Goal: Transaction & Acquisition: Purchase product/service

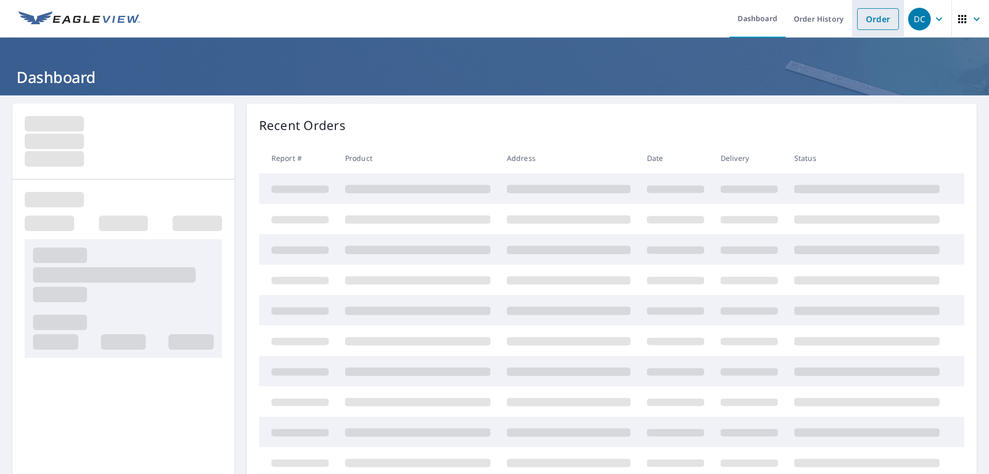
click at [867, 20] on link "Order" at bounding box center [878, 19] width 42 height 22
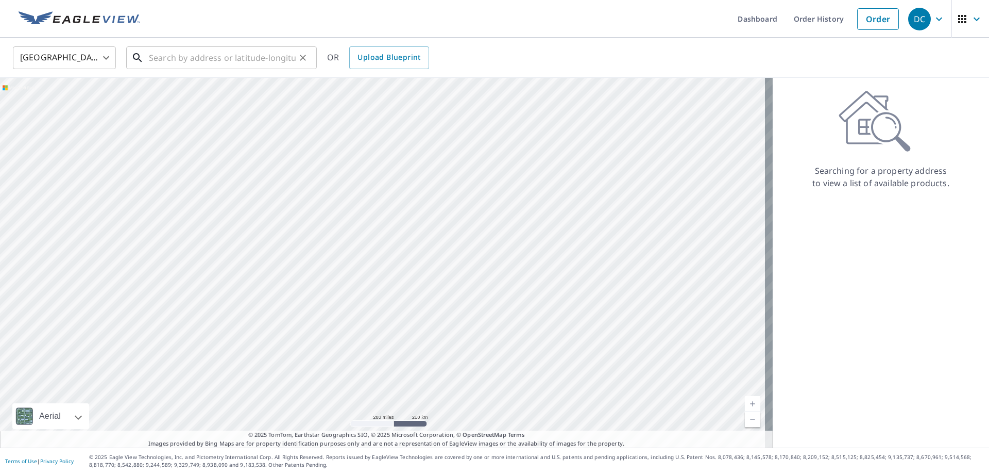
click at [176, 57] on input "text" at bounding box center [222, 57] width 147 height 29
paste input "2007 [PERSON_NAME]"
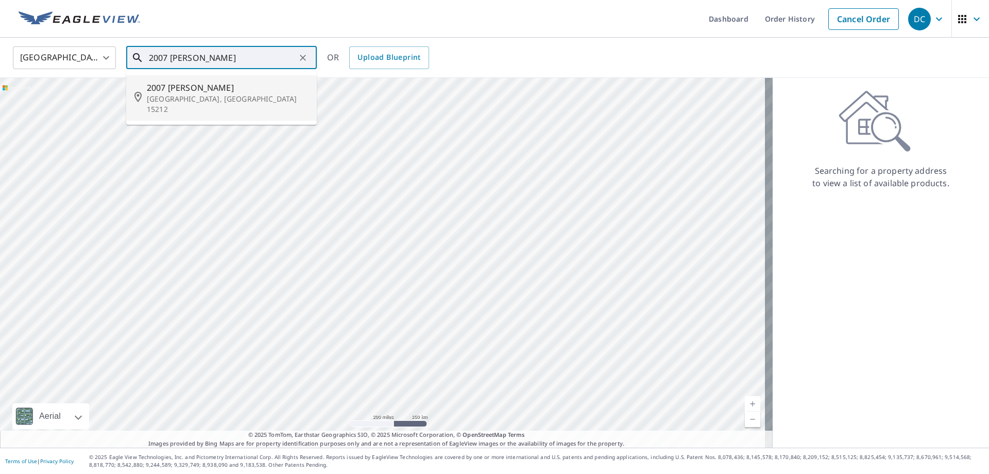
click at [191, 94] on p "[GEOGRAPHIC_DATA], [GEOGRAPHIC_DATA] 15212" at bounding box center [228, 104] width 162 height 21
type input "[STREET_ADDRESS][PERSON_NAME]"
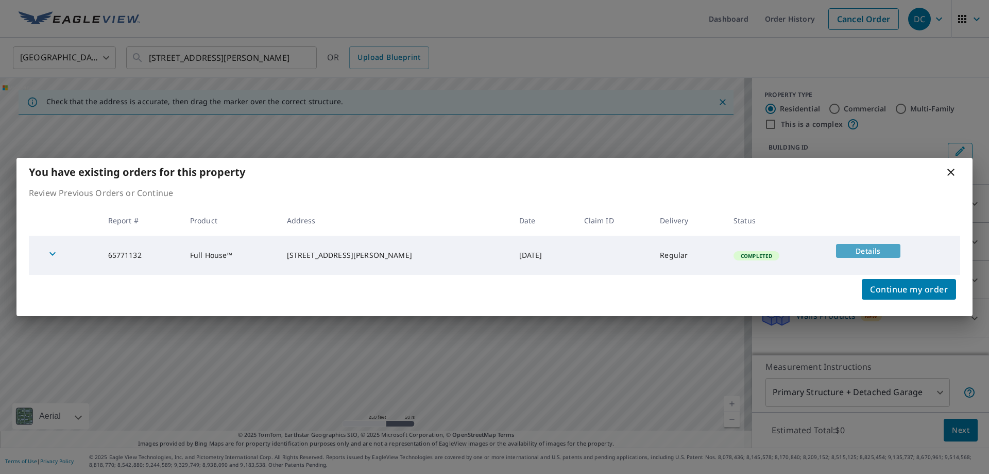
click at [876, 251] on span "Details" at bounding box center [868, 251] width 52 height 10
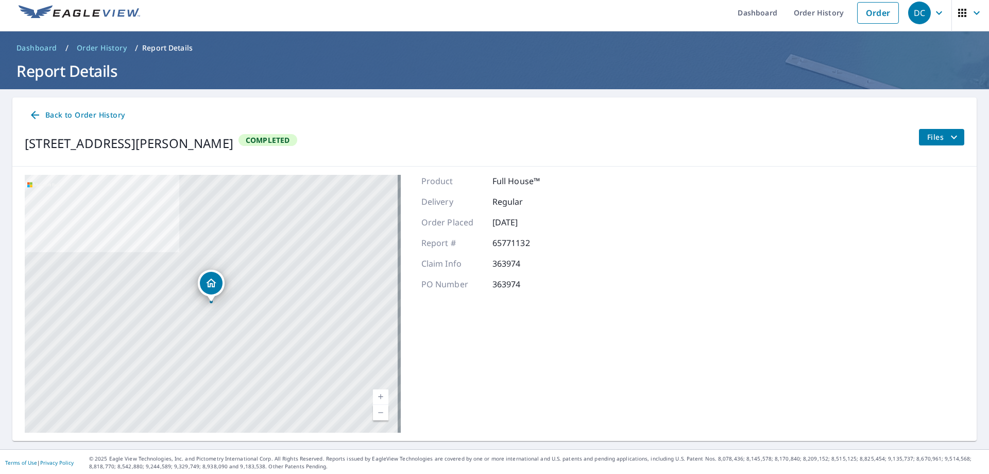
scroll to position [8, 0]
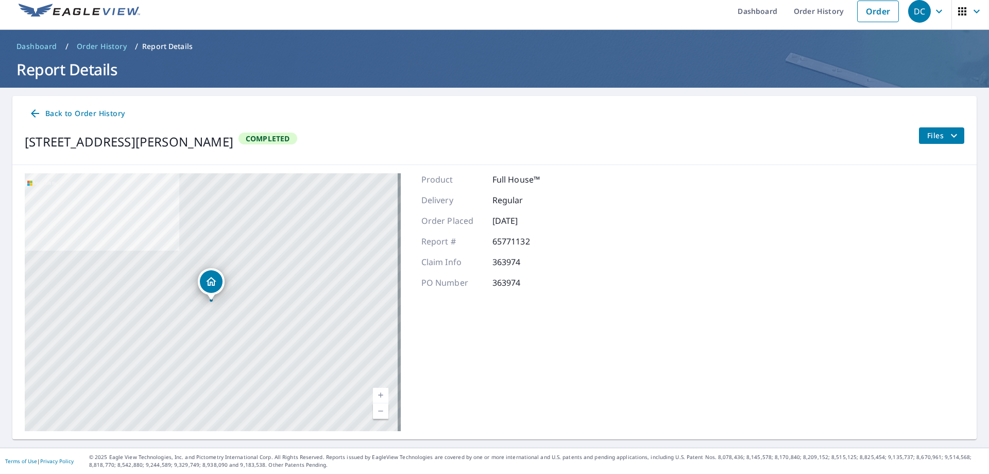
click at [938, 128] on button "Files" at bounding box center [942, 135] width 46 height 16
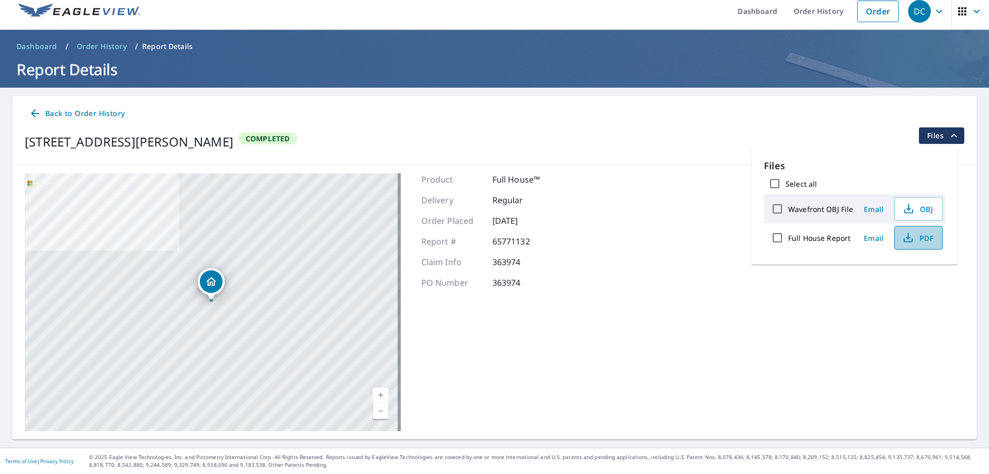
click at [929, 235] on span "PDF" at bounding box center [917, 237] width 33 height 12
drag, startPoint x: 490, startPoint y: 262, endPoint x: 525, endPoint y: 262, distance: 35.0
click at [525, 262] on p "363974" at bounding box center [524, 262] width 62 height 12
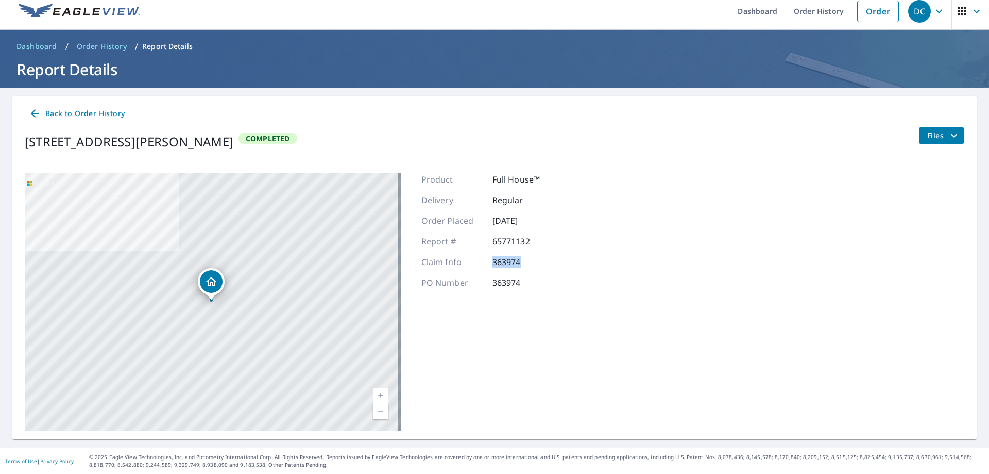
copy p "363974"
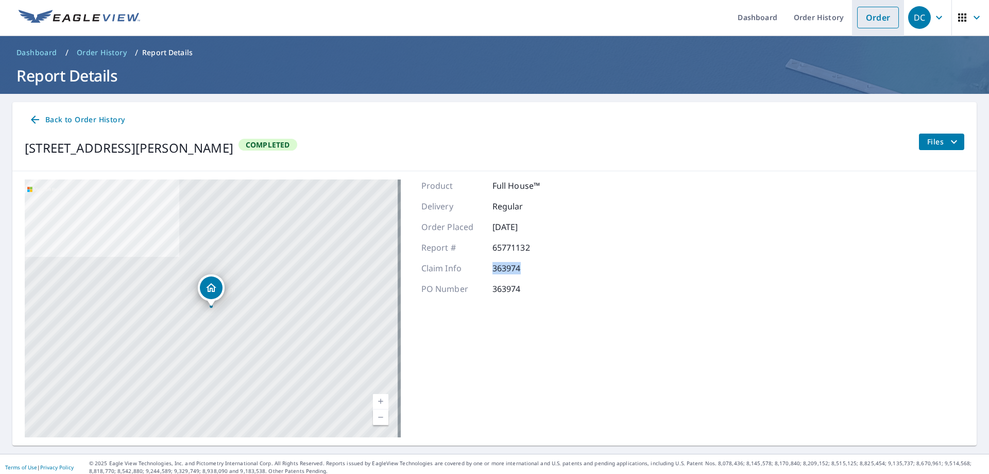
scroll to position [0, 0]
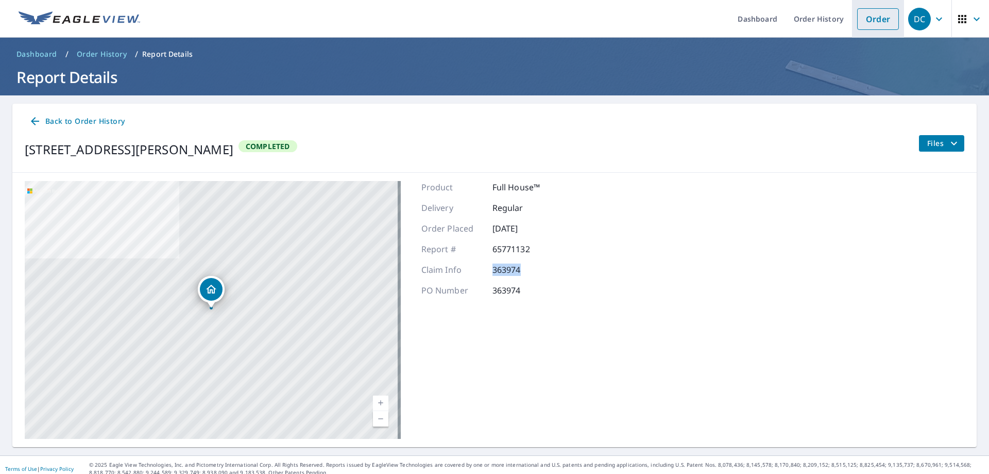
click at [870, 20] on link "Order" at bounding box center [878, 19] width 42 height 22
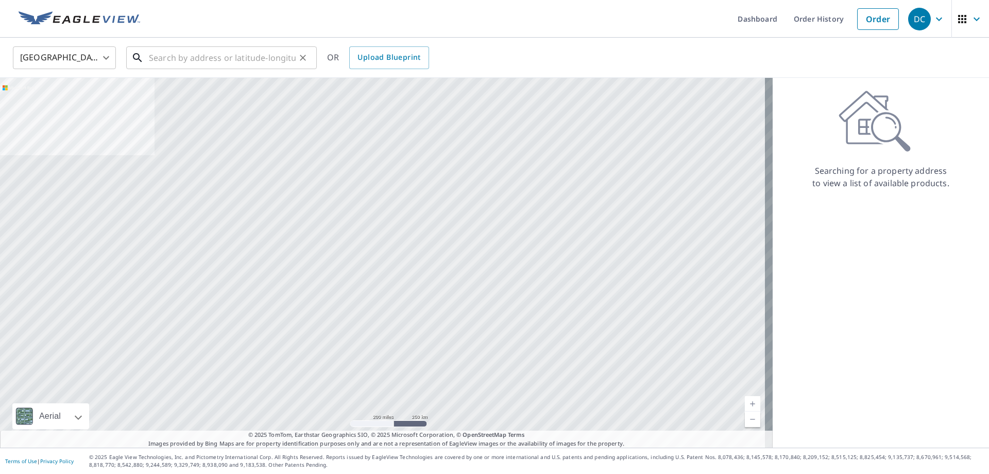
click at [221, 53] on input "text" at bounding box center [222, 57] width 147 height 29
paste input "1821 [PERSON_NAME] St"
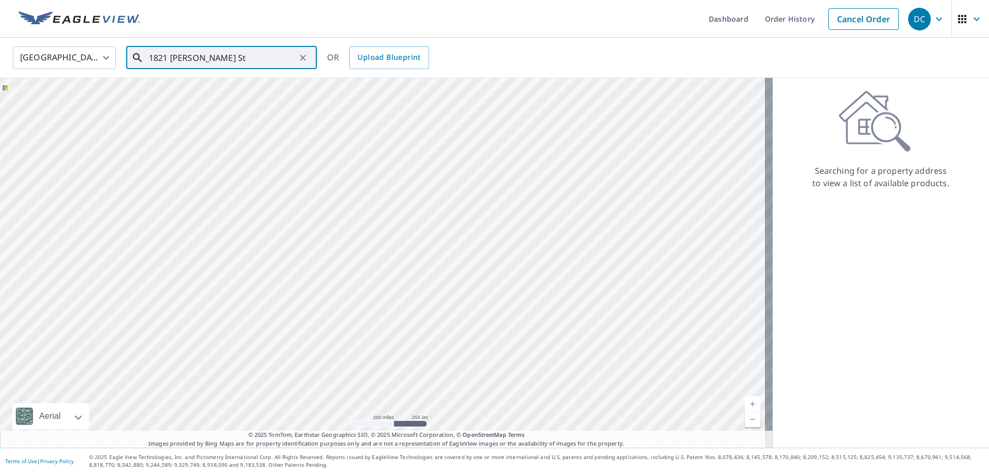
click at [228, 51] on input "1821 [PERSON_NAME] St" at bounding box center [222, 57] width 147 height 29
click at [215, 97] on p "[GEOGRAPHIC_DATA], [GEOGRAPHIC_DATA] 15216" at bounding box center [228, 104] width 162 height 21
type input "[STREET_ADDRESS][PERSON_NAME]"
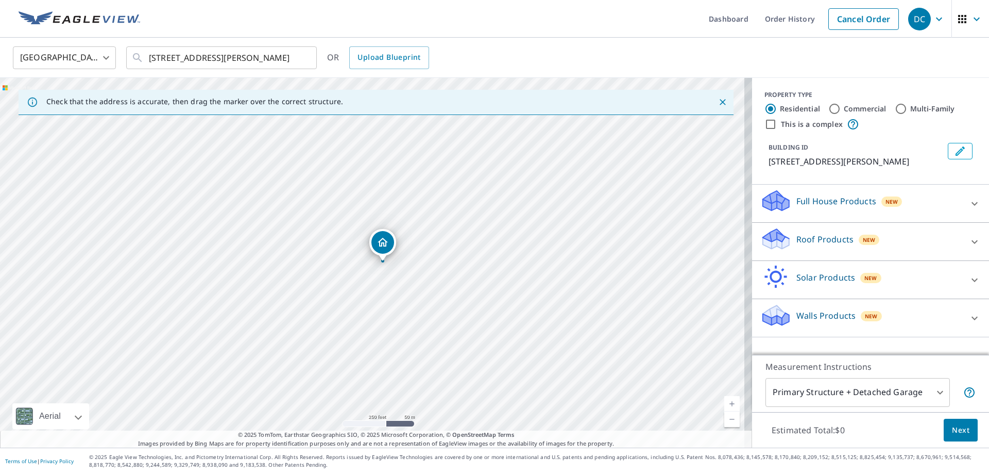
click at [831, 238] on p "Roof Products" at bounding box center [825, 239] width 57 height 12
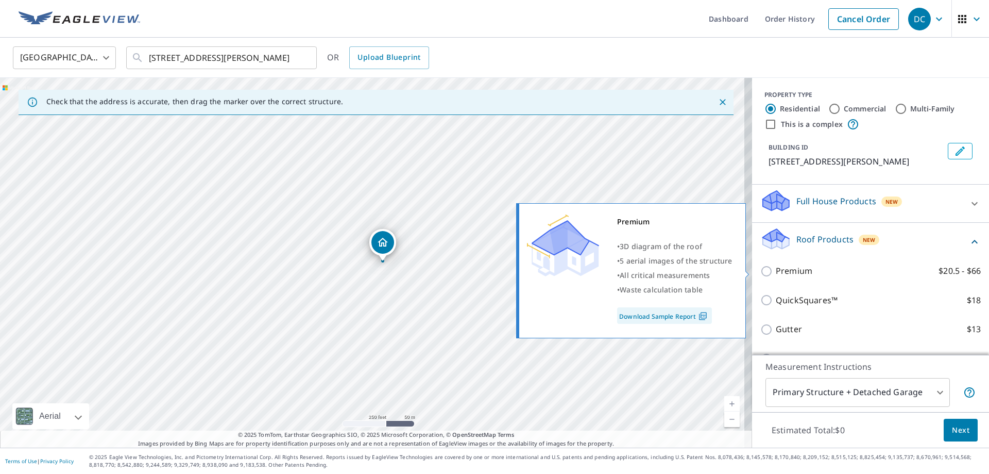
click at [776, 272] on p "Premium" at bounding box center [794, 270] width 37 height 13
click at [773, 272] on input "Premium $20.5 - $66" at bounding box center [767, 271] width 15 height 12
checkbox input "true"
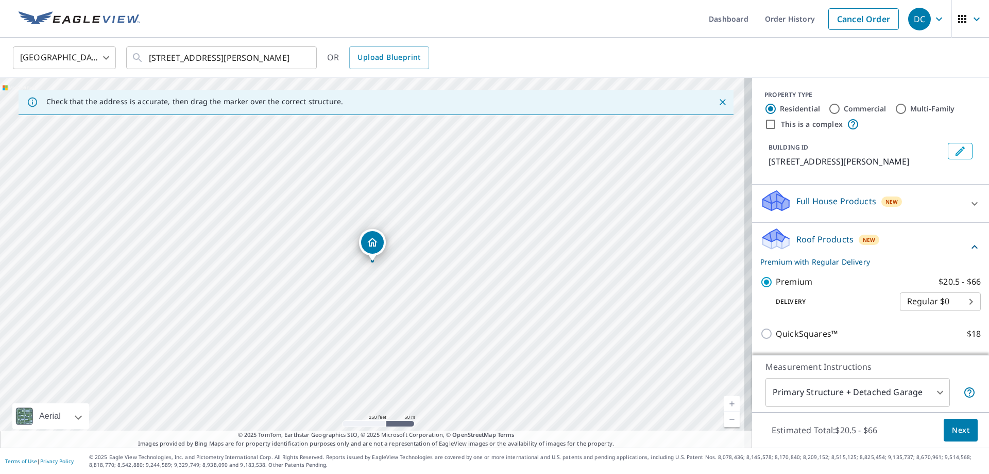
click at [952, 428] on span "Next" at bounding box center [961, 430] width 18 height 13
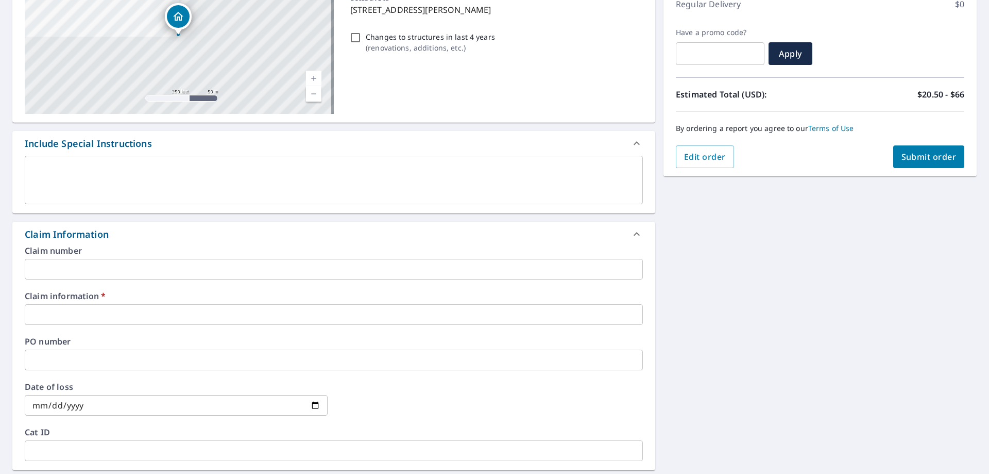
scroll to position [155, 0]
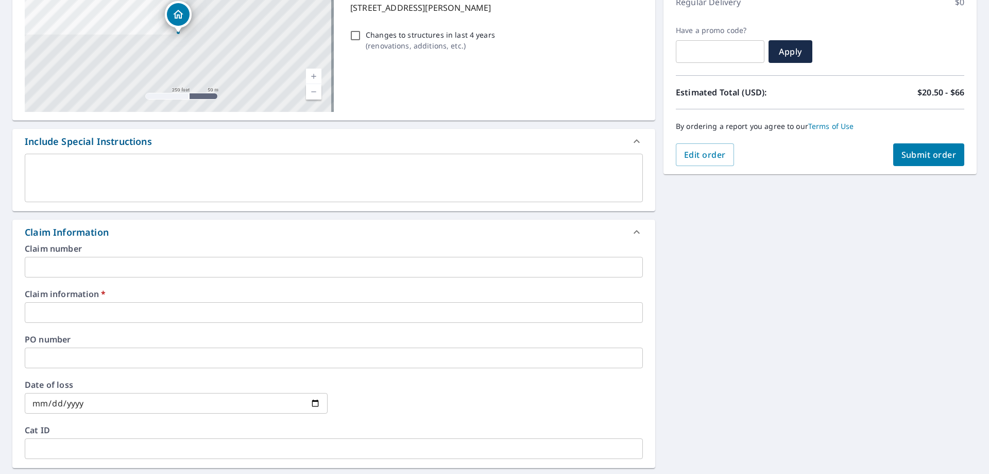
click at [94, 313] on input "text" at bounding box center [334, 312] width 618 height 21
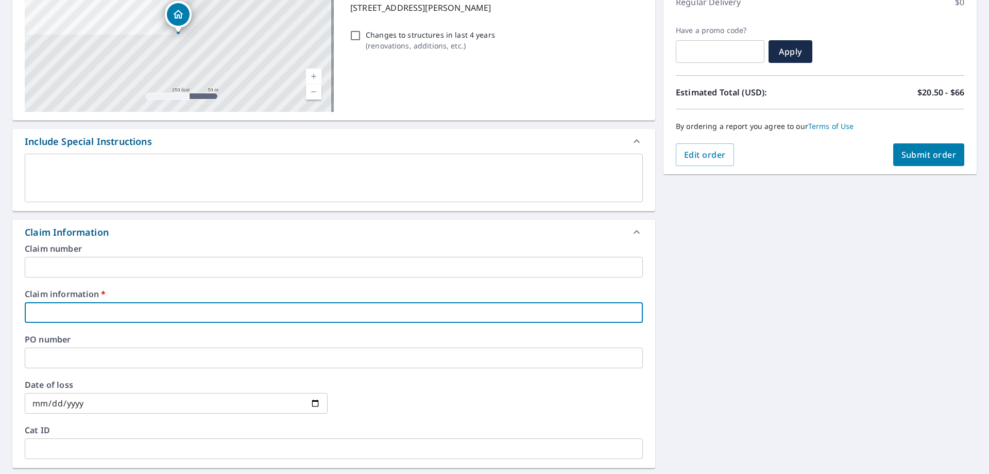
type input "new look"
checkbox input "true"
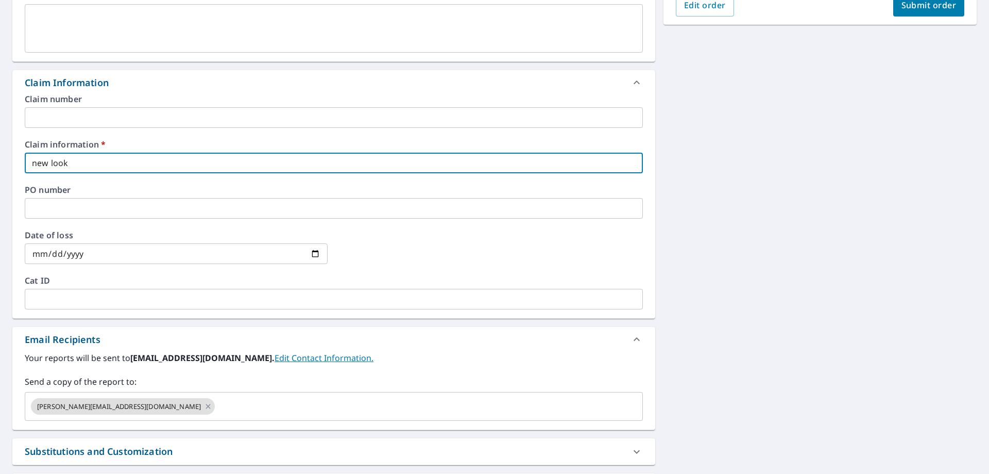
scroll to position [309, 0]
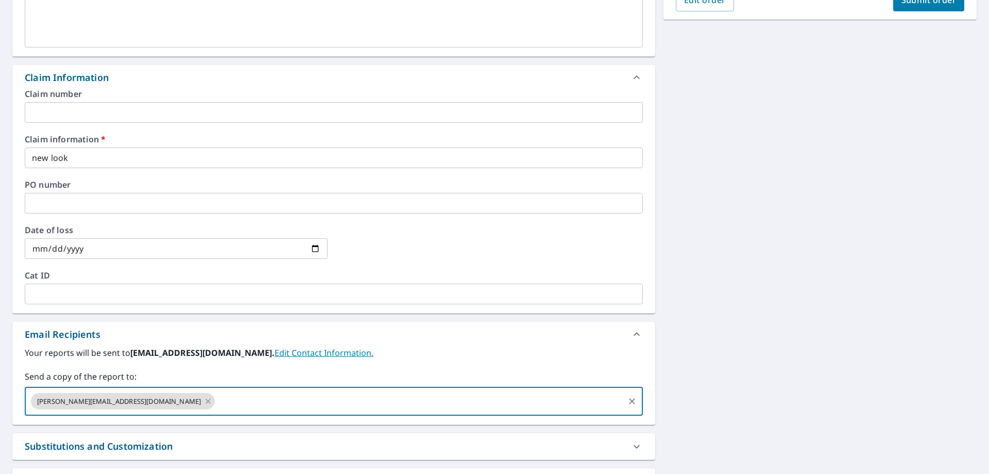
click at [216, 405] on input "text" at bounding box center [419, 401] width 407 height 20
paste input "[EMAIL_ADDRESS][DOMAIN_NAME]"
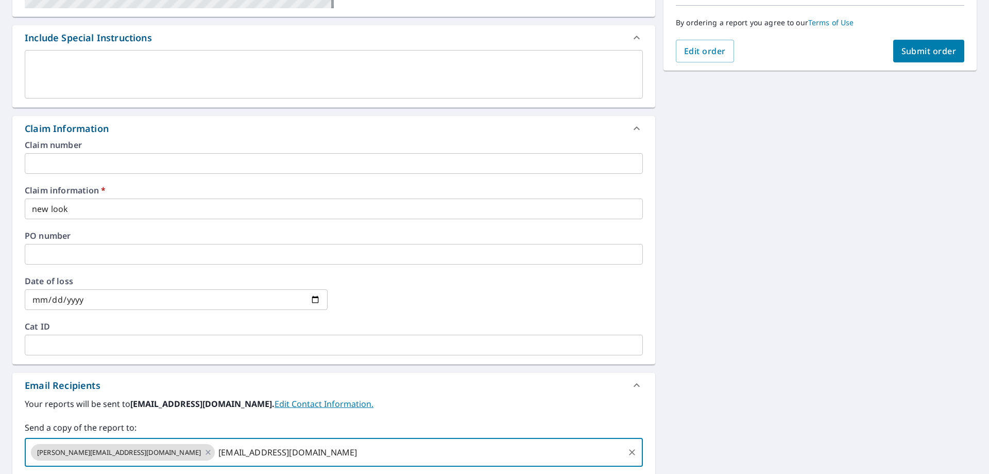
scroll to position [155, 0]
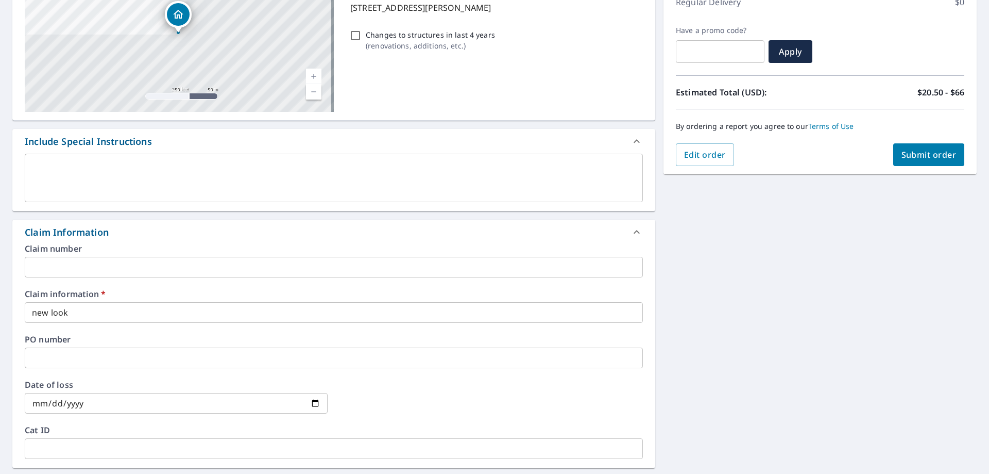
type input "[EMAIL_ADDRESS][DOMAIN_NAME]"
click at [941, 151] on span "Submit order" at bounding box center [929, 154] width 55 height 11
checkbox input "true"
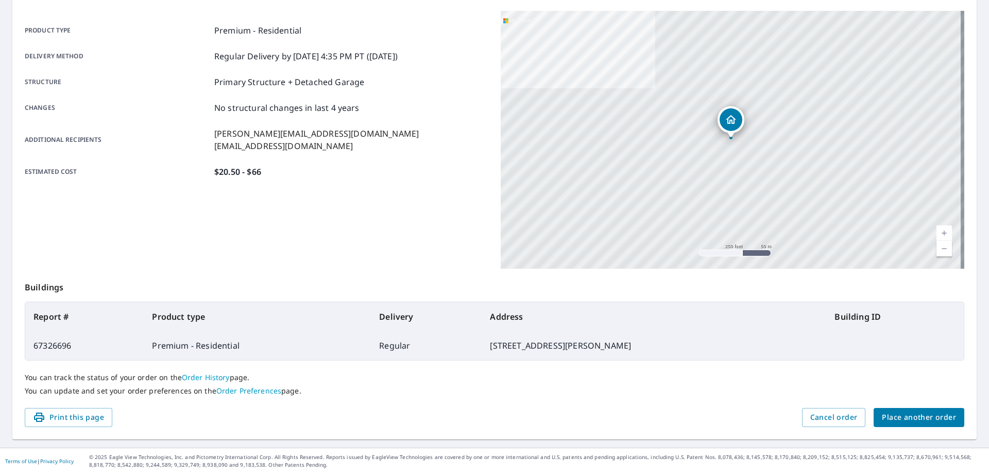
scroll to position [133, 0]
